Goal: Find specific page/section: Find specific page/section

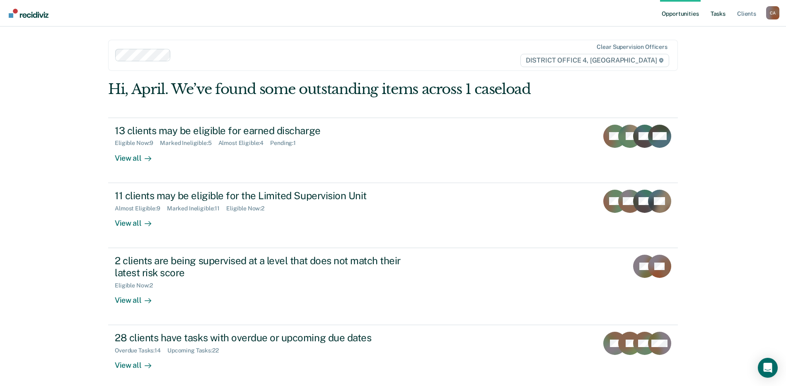
click at [724, 12] on link "Tasks" at bounding box center [718, 13] width 18 height 27
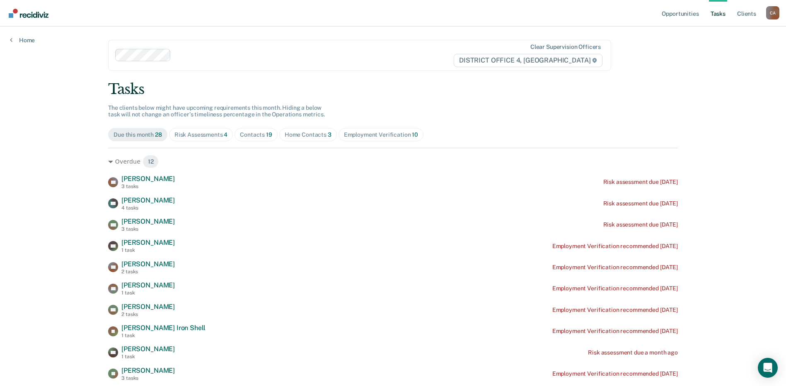
click at [317, 133] on div "Home Contacts 3" at bounding box center [308, 134] width 47 height 7
